Goal: Navigation & Orientation: Find specific page/section

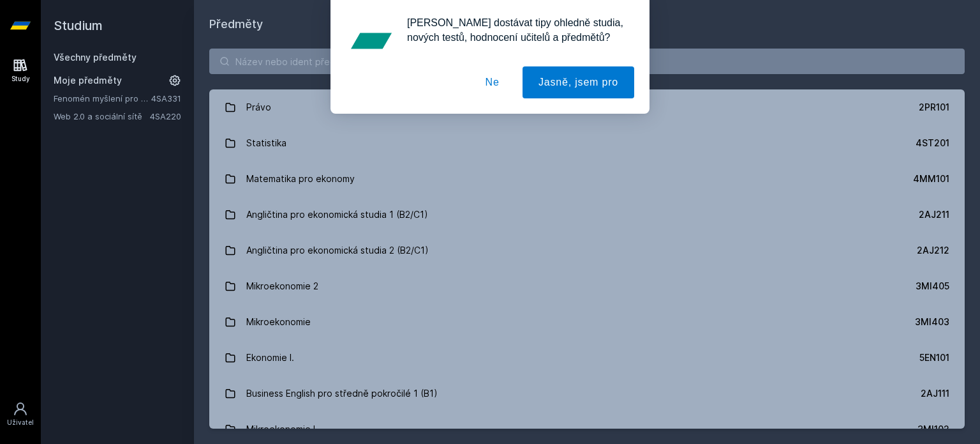
click at [499, 85] on button "Ne" at bounding box center [493, 82] width 46 height 32
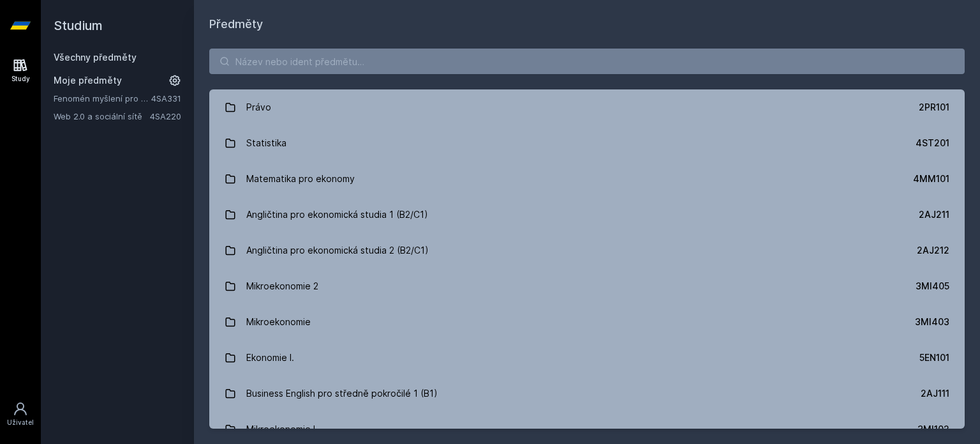
click at [161, 119] on link "4SA220" at bounding box center [165, 116] width 31 height 10
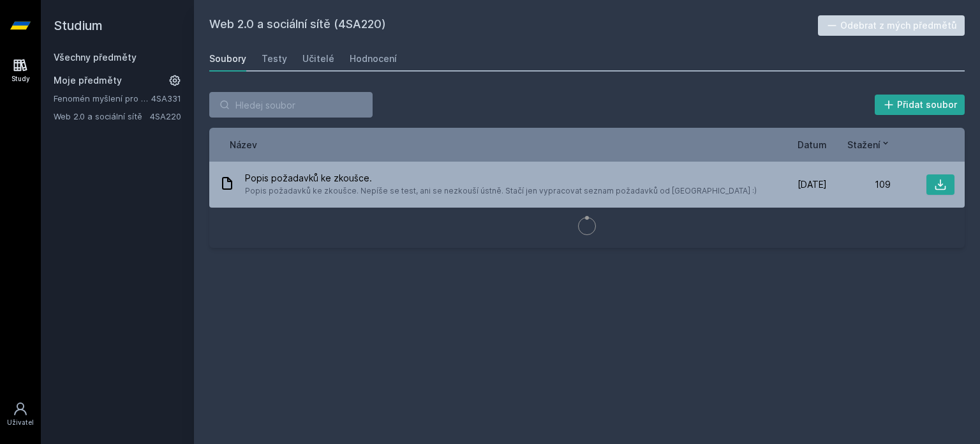
click at [129, 101] on link "Fenomén myšlení pro manažery" at bounding box center [103, 98] width 98 height 13
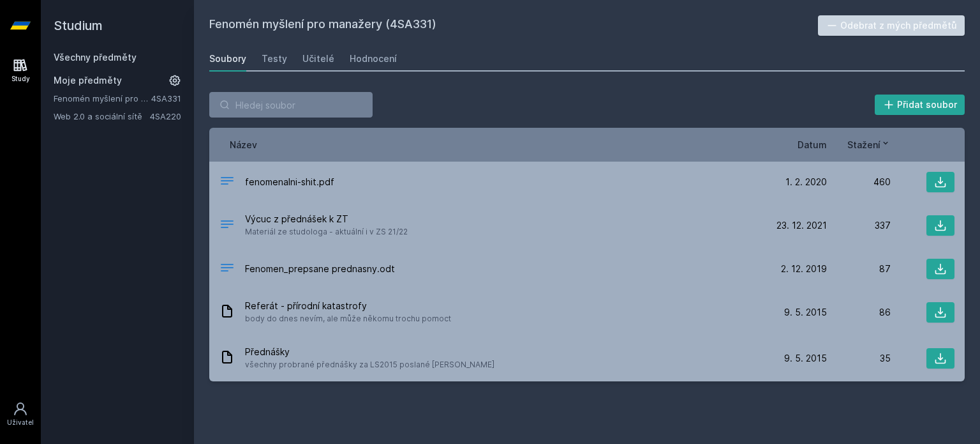
click at [899, 30] on button "Odebrat z mých předmětů" at bounding box center [891, 25] width 147 height 20
click at [161, 98] on link "4SA220" at bounding box center [165, 98] width 31 height 10
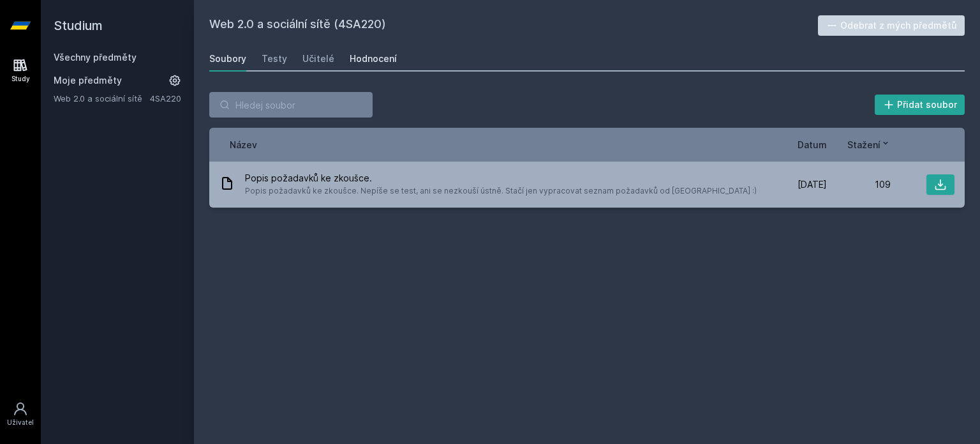
click at [380, 57] on div "Hodnocení" at bounding box center [373, 58] width 47 height 13
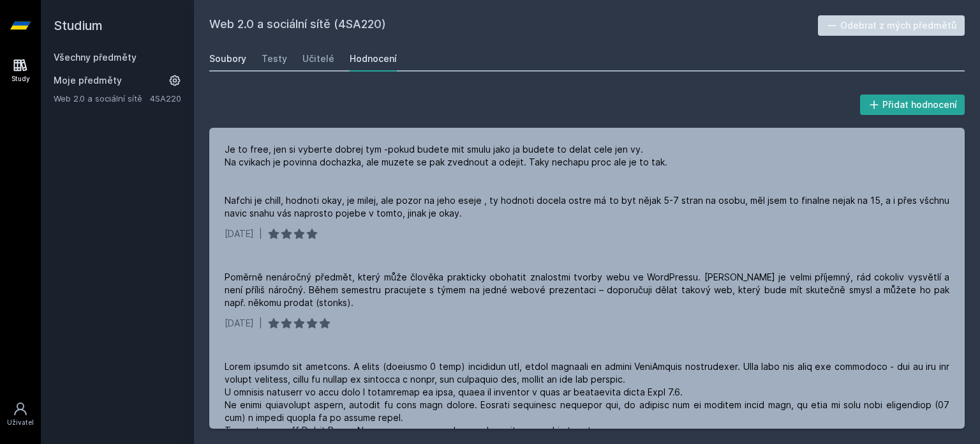
click at [237, 64] on div "Soubory" at bounding box center [227, 58] width 37 height 13
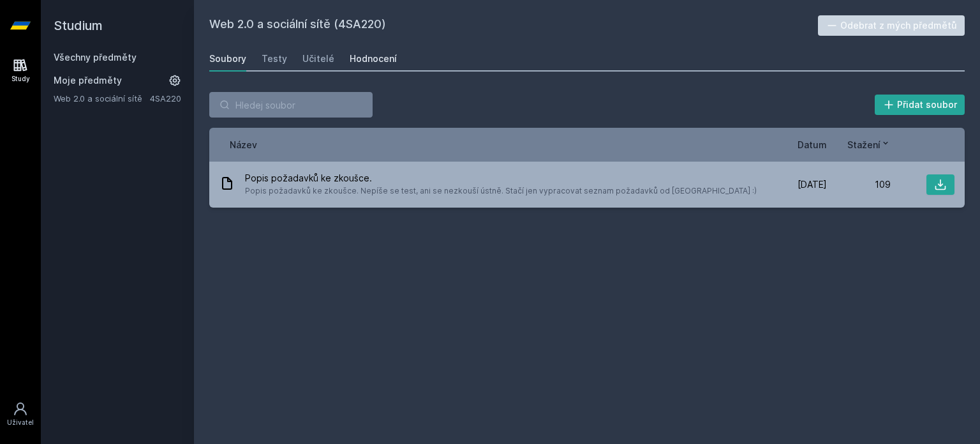
click at [363, 59] on div "Hodnocení" at bounding box center [373, 58] width 47 height 13
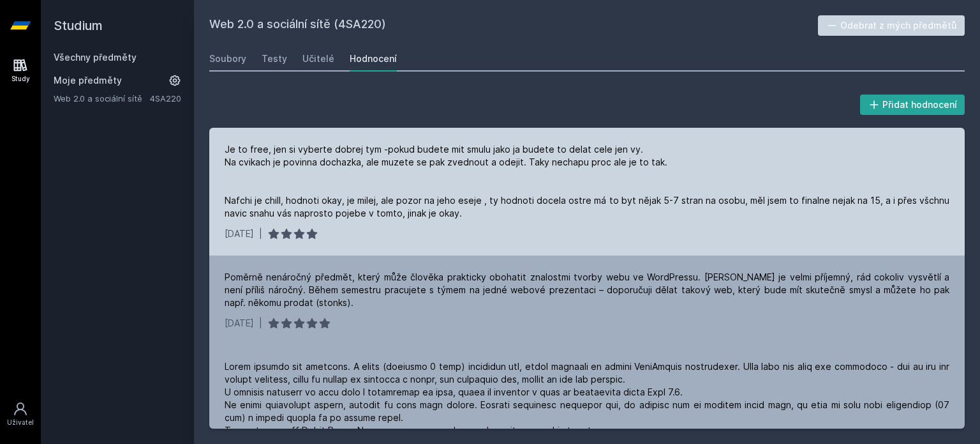
scroll to position [386, 0]
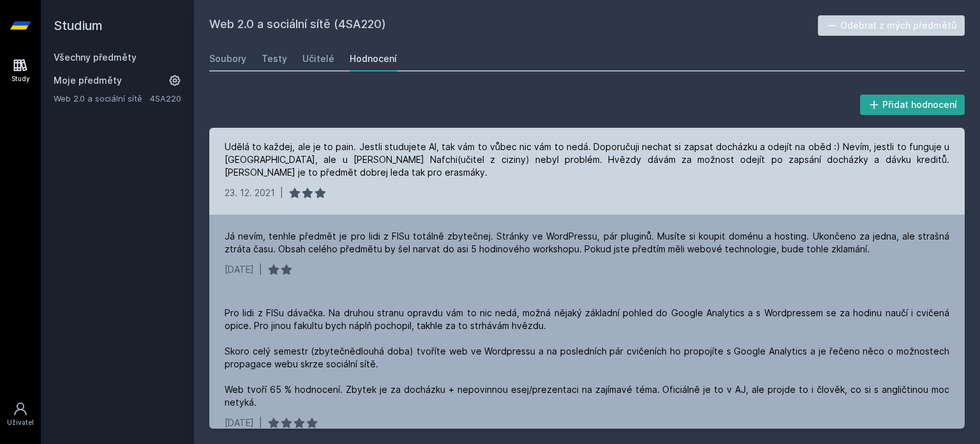
drag, startPoint x: 622, startPoint y: 213, endPoint x: 633, endPoint y: 191, distance: 25.1
click at [633, 191] on div "Je to free, jen si vyberte dobrej tym -pokud budete mit smulu jako ja budete to…" at bounding box center [587, 278] width 756 height 301
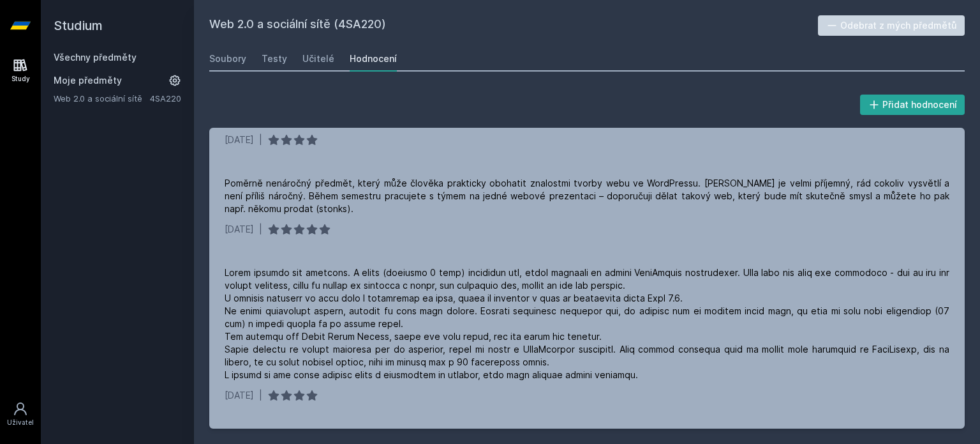
scroll to position [0, 0]
